Goal: Book appointment/travel/reservation

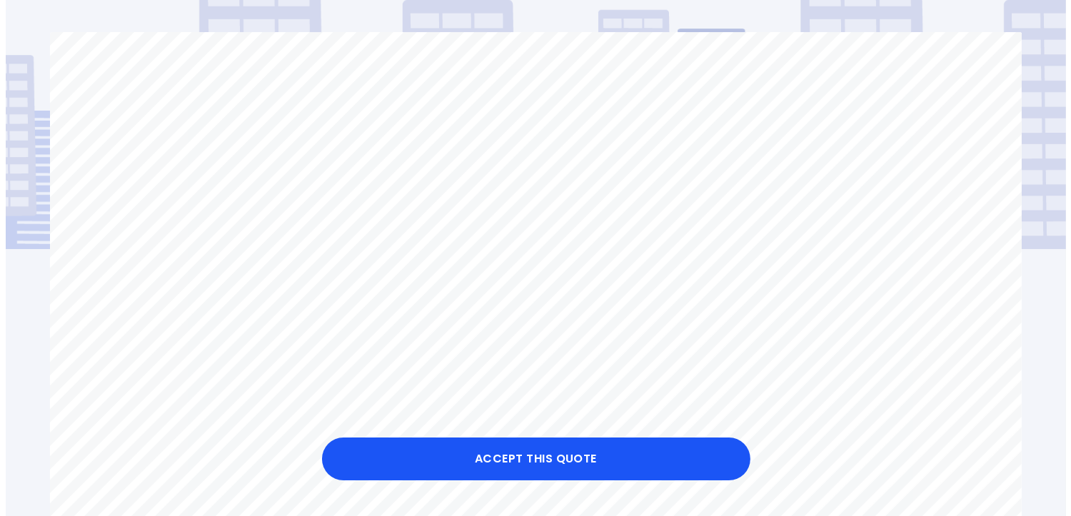
scroll to position [214, 0]
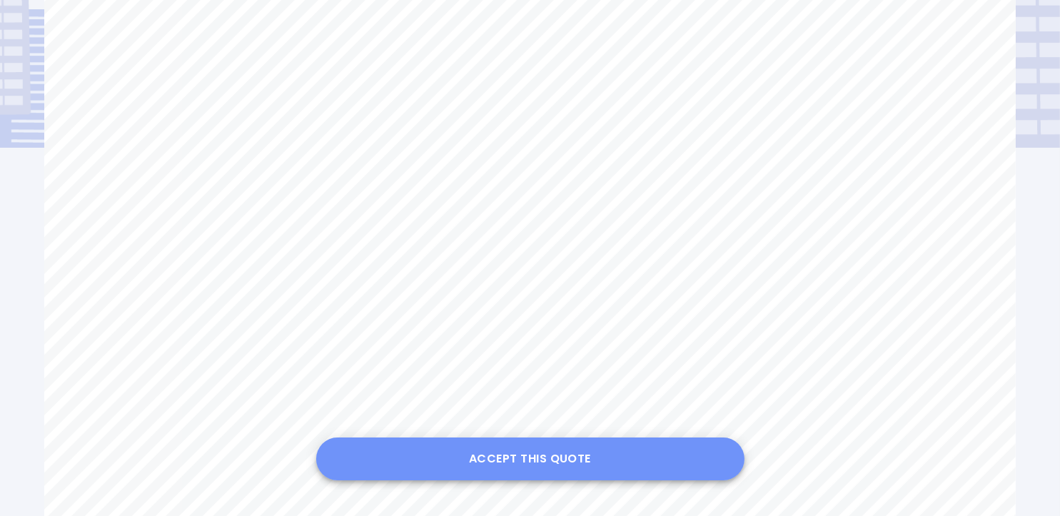
click at [536, 453] on button "Accept this Quote" at bounding box center [530, 459] width 428 height 43
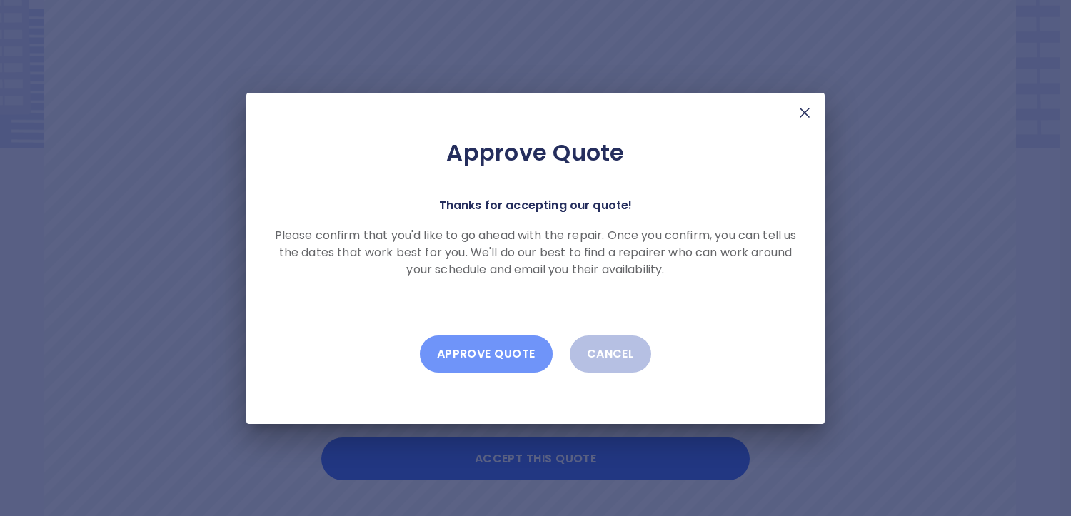
click at [495, 354] on button "Approve Quote" at bounding box center [486, 353] width 133 height 37
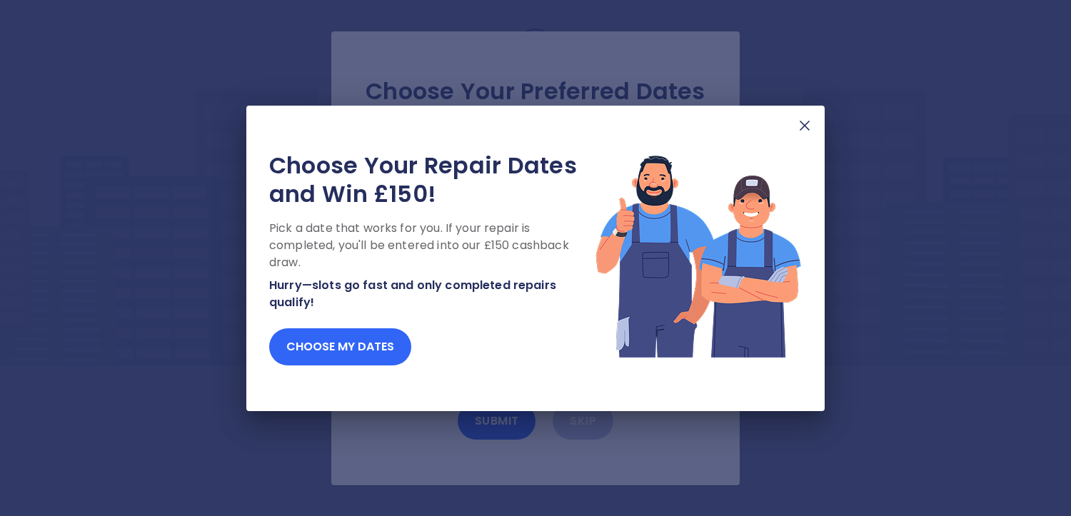
click at [387, 350] on button "Choose my dates" at bounding box center [340, 346] width 142 height 37
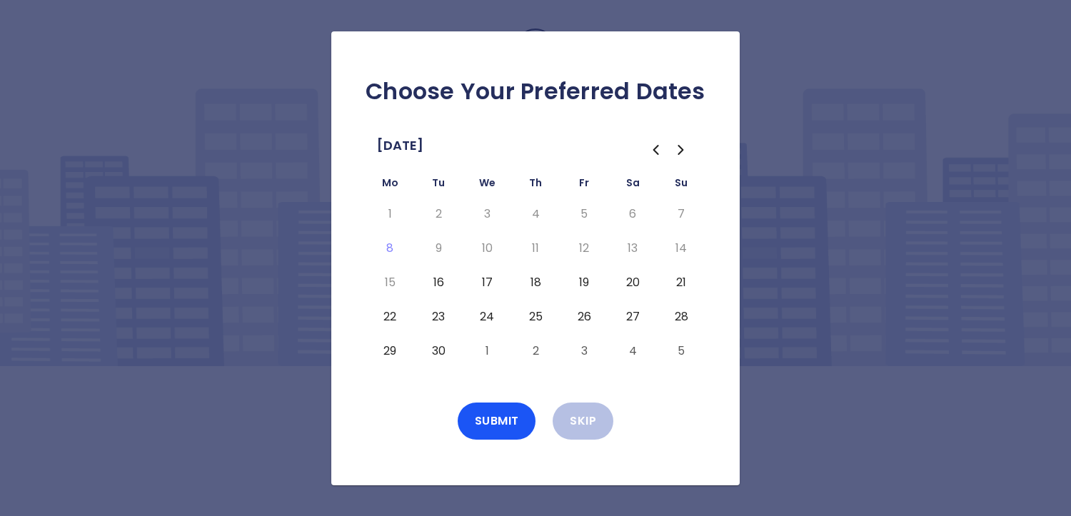
click at [585, 279] on button "19" at bounding box center [584, 282] width 26 height 23
click at [441, 313] on button "23" at bounding box center [438, 316] width 26 height 23
click at [437, 345] on button "30" at bounding box center [438, 351] width 26 height 23
click at [500, 415] on button "Submit" at bounding box center [497, 421] width 79 height 37
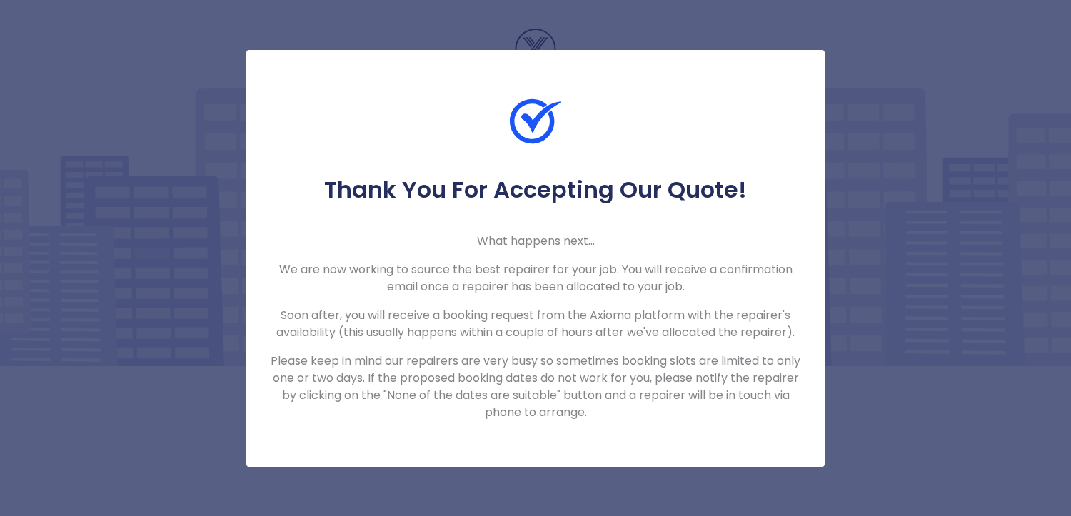
click at [984, 108] on div "Thank You For Accepting Our Quote! What happens next... We are now working to s…" at bounding box center [535, 258] width 1071 height 516
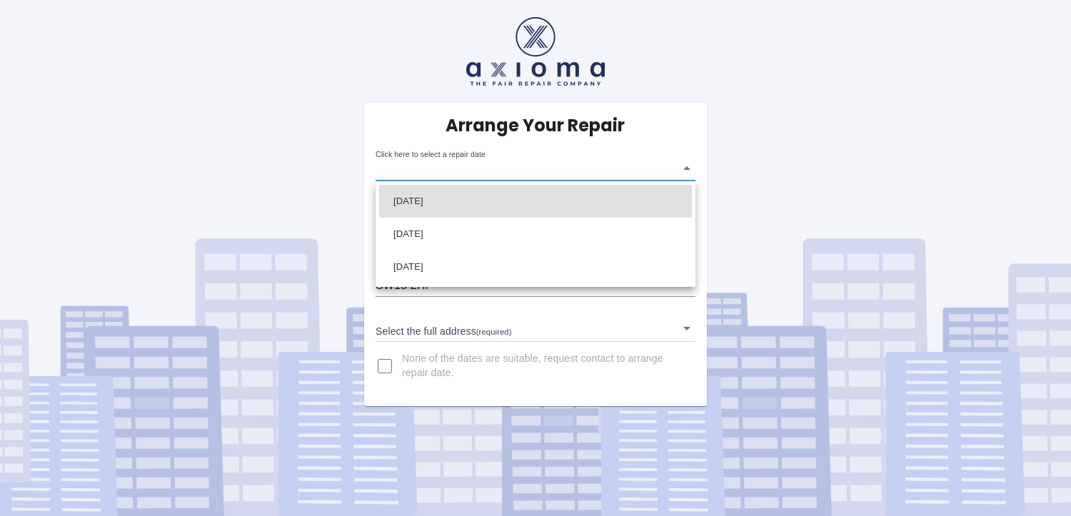
click at [687, 167] on body "Arrange Your Repair Click here to select a repair date ​ Phone Number   * 07802…" at bounding box center [535, 258] width 1071 height 516
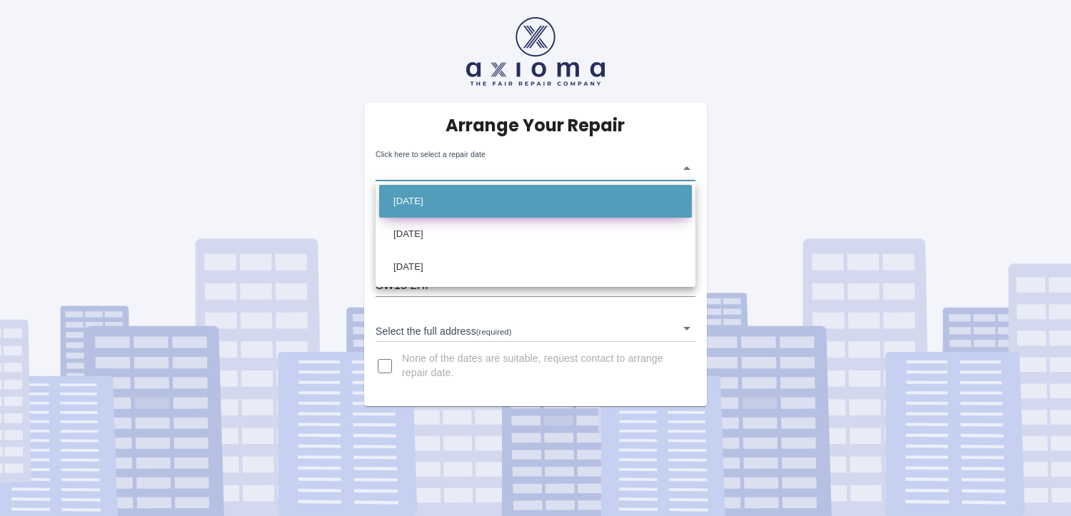
click at [425, 199] on li "Tue Sep 30 2025" at bounding box center [535, 201] width 313 height 33
type input "2025-09-30T00:00:00.000Z"
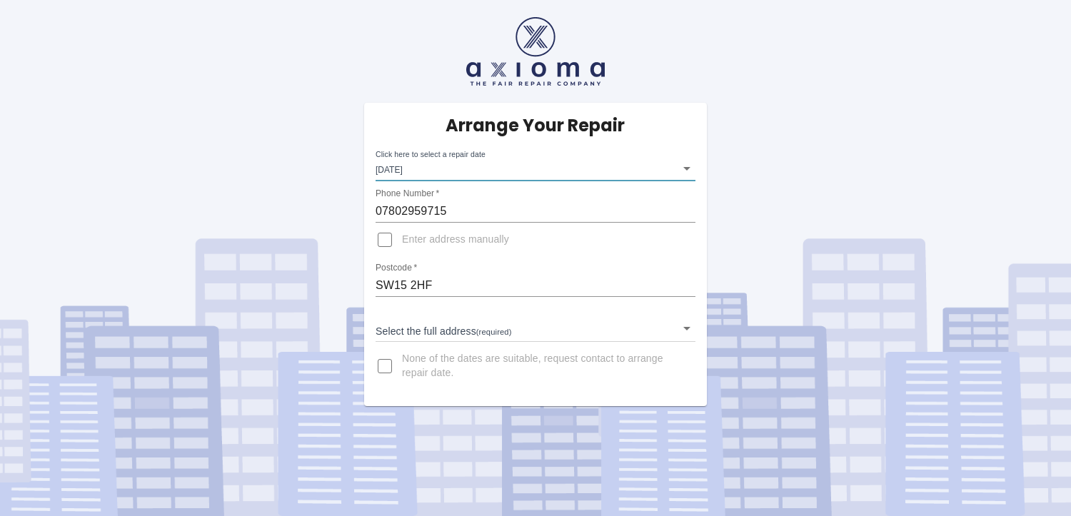
click at [687, 329] on body "Arrange Your Repair Click here to select a repair date Tue Sep 30 2025 2025-09-…" at bounding box center [535, 258] width 1071 height 516
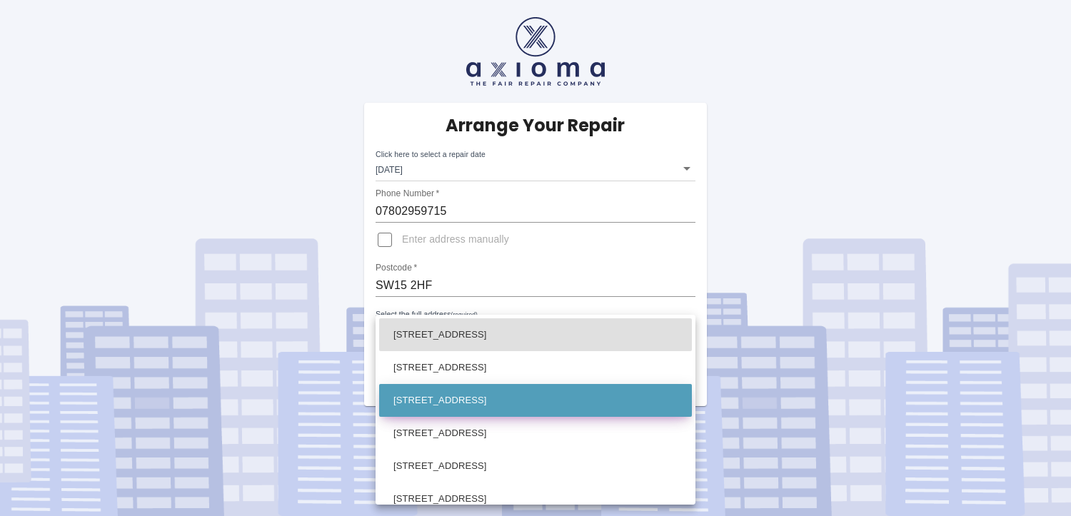
click at [487, 393] on li "19 Tintern Close London" at bounding box center [535, 400] width 313 height 33
type input "19 Tintern Close London"
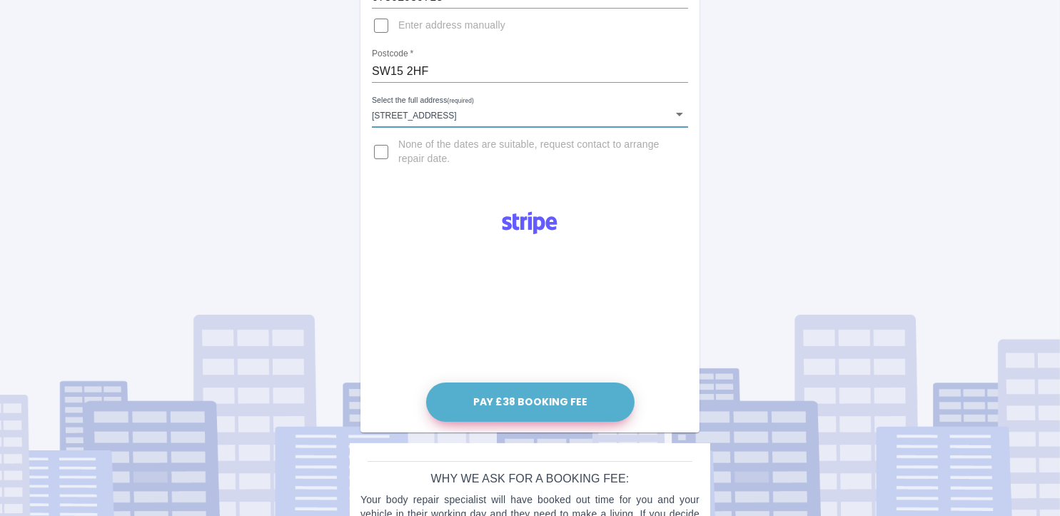
scroll to position [286, 0]
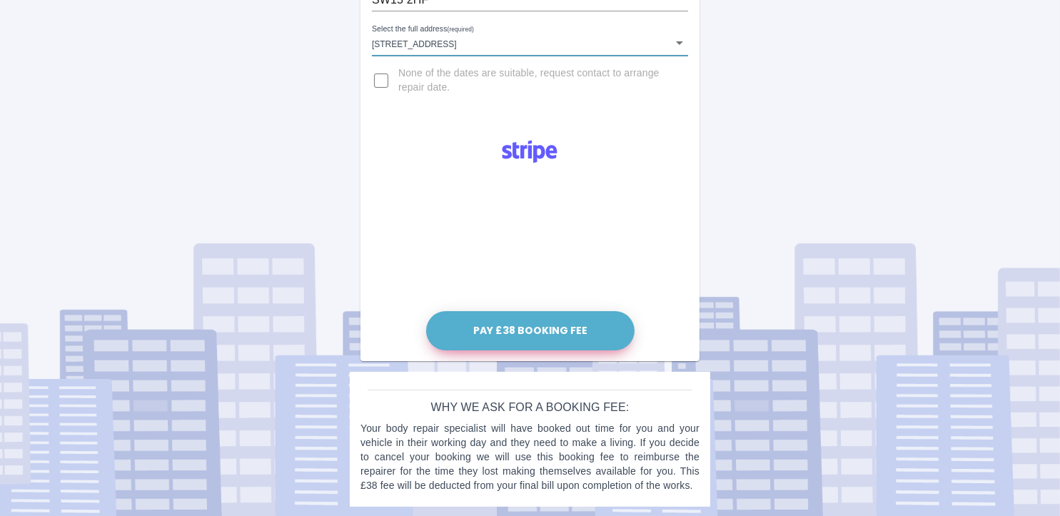
click at [537, 328] on button "Pay £38 Booking Fee" at bounding box center [530, 330] width 208 height 39
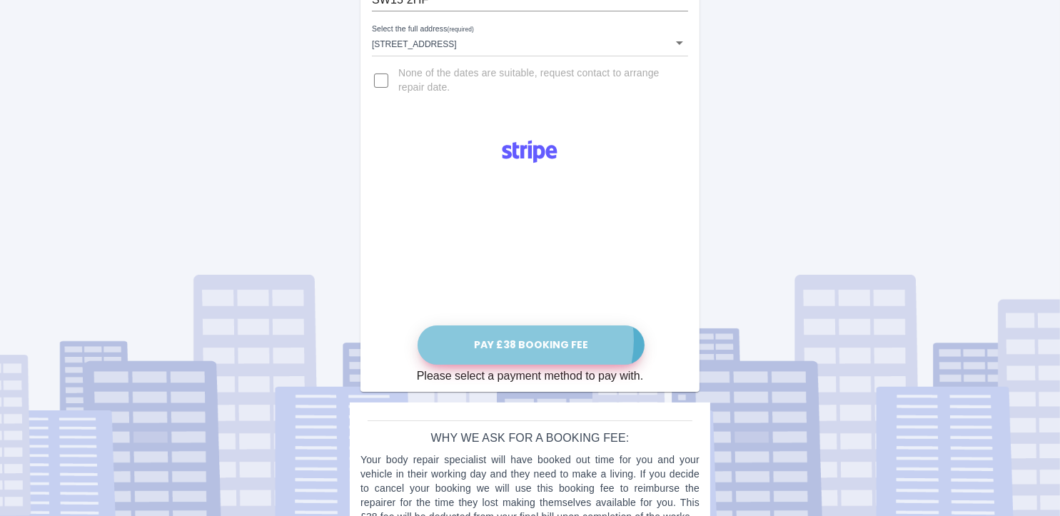
click at [525, 339] on button "Pay £38 Booking Fee" at bounding box center [531, 344] width 227 height 39
